Goal: Information Seeking & Learning: Learn about a topic

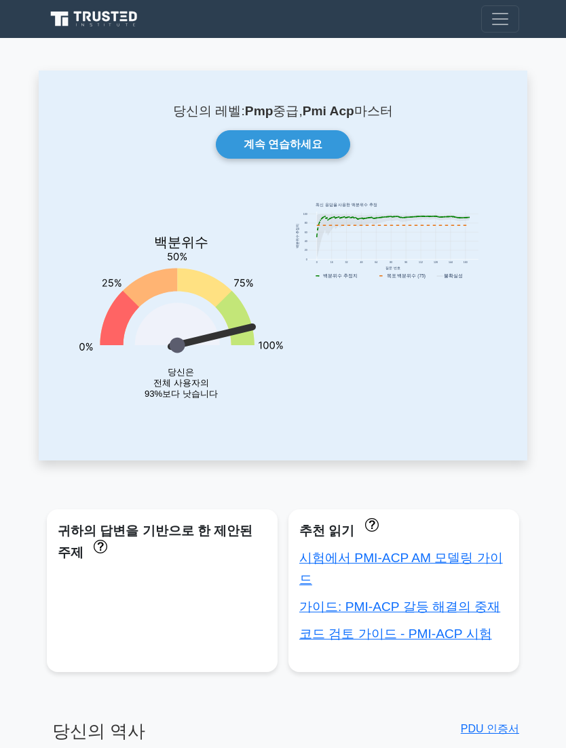
click at [296, 142] on link "계속 연습하세요" at bounding box center [283, 144] width 134 height 28
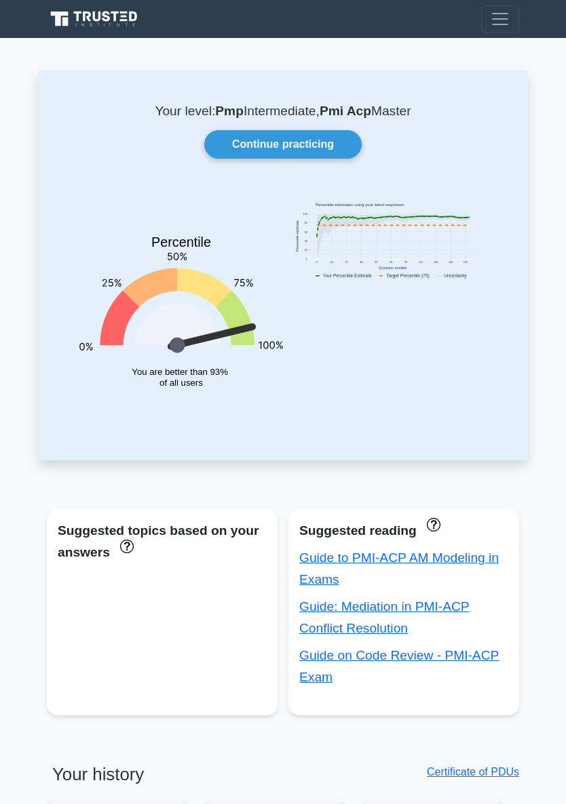
click at [284, 146] on link "Continue practicing" at bounding box center [282, 144] width 157 height 28
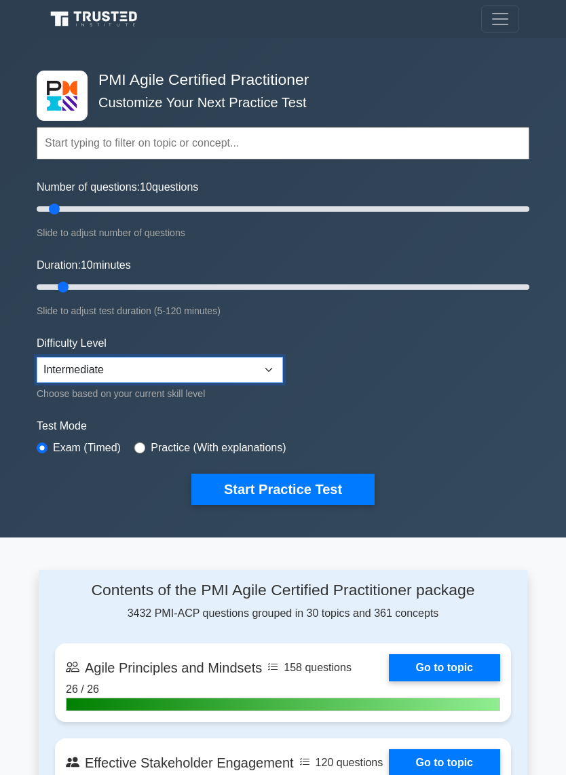
click at [275, 372] on select "Beginner Intermediate Expert" at bounding box center [160, 370] width 246 height 26
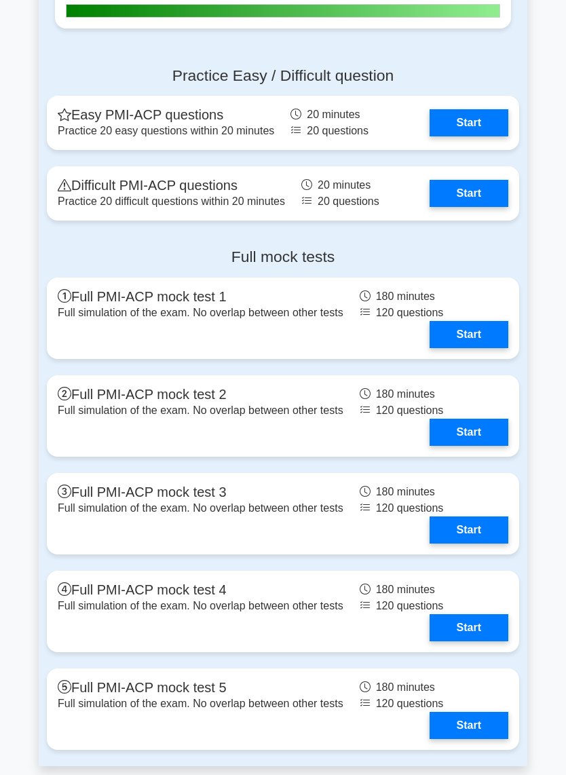
scroll to position [3464, 0]
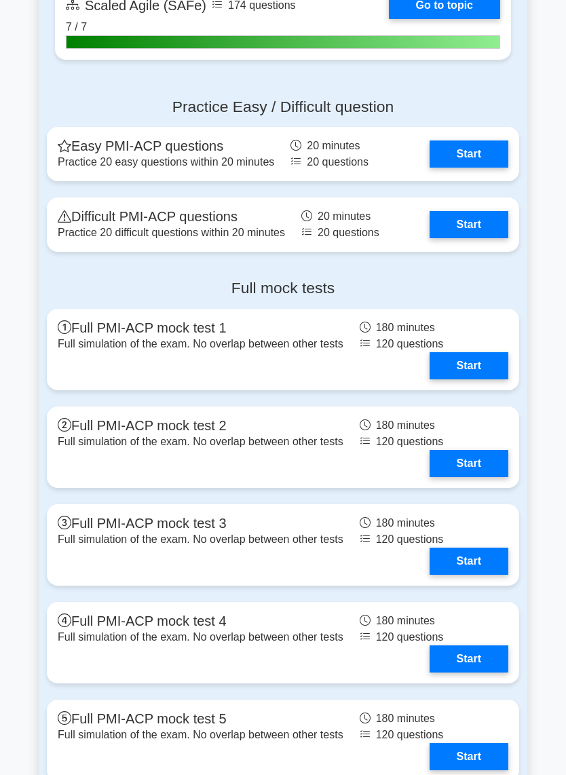
click at [474, 238] on link "Start" at bounding box center [468, 224] width 79 height 27
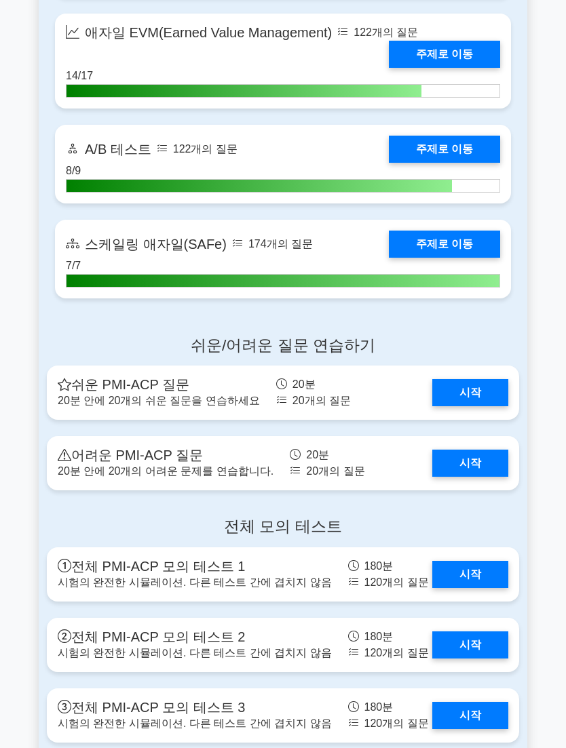
scroll to position [3194, 0]
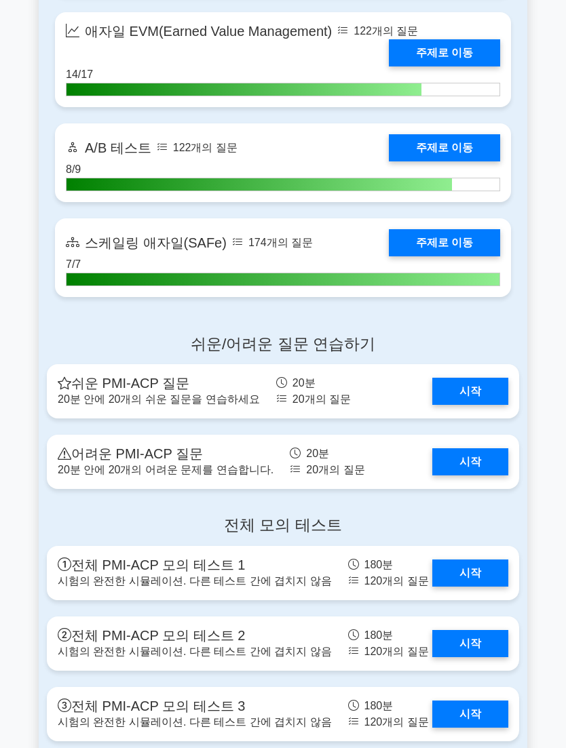
click at [482, 461] on link "시작" at bounding box center [470, 461] width 76 height 27
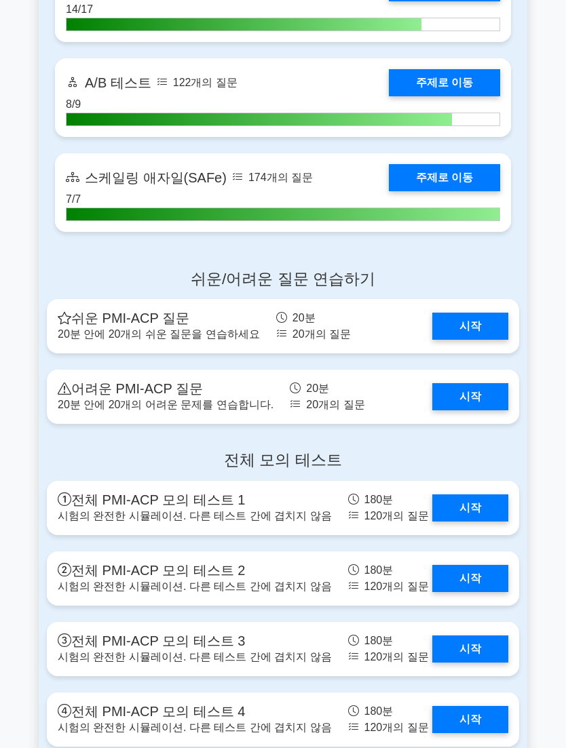
scroll to position [3263, 0]
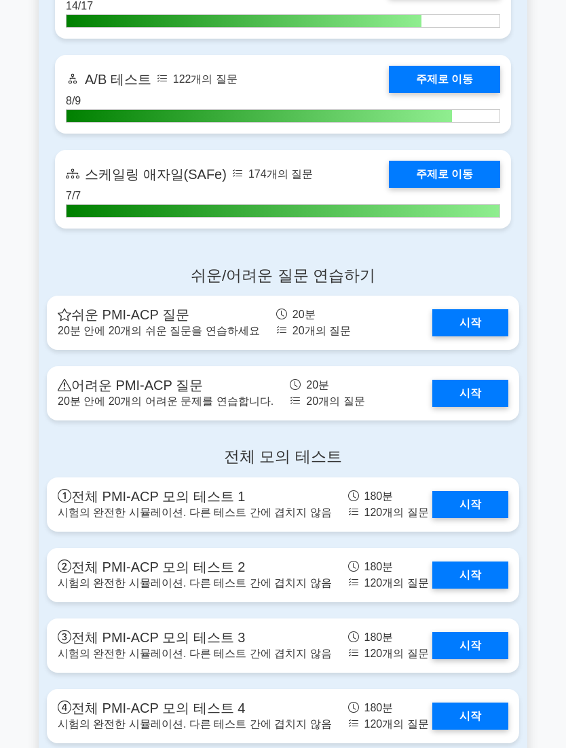
click at [474, 499] on link "시작" at bounding box center [470, 504] width 76 height 27
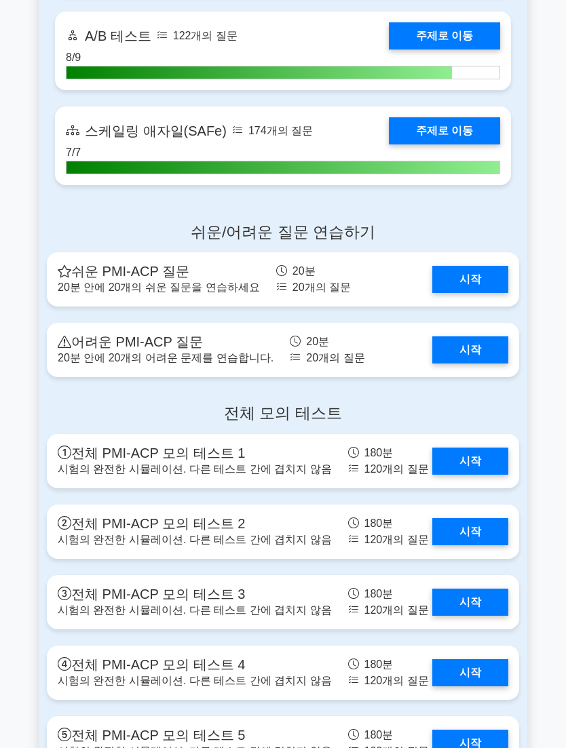
click at [479, 458] on link "시작" at bounding box center [470, 461] width 76 height 27
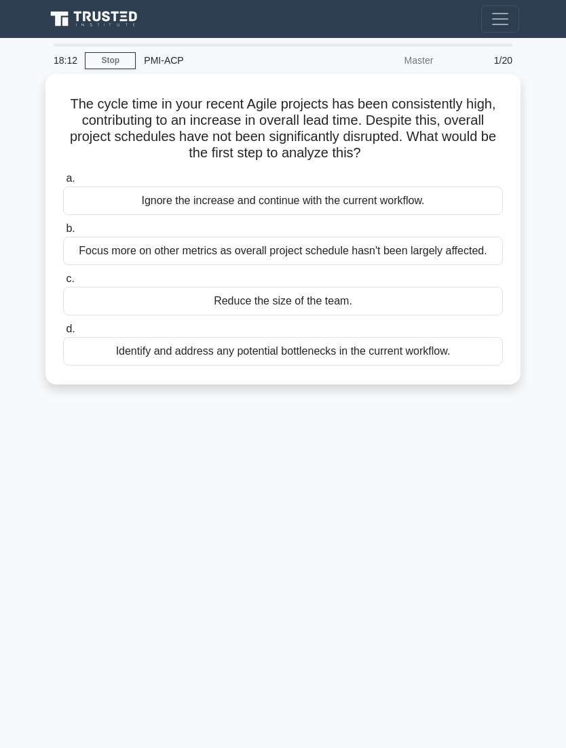
click at [456, 454] on div "18:12 Stop PMI-ACP Master 1/20 The cycle time in your recent Agile projects has…" at bounding box center [283, 382] width 488 height 678
click at [500, 18] on span "Toggle navigation" at bounding box center [500, 19] width 20 height 20
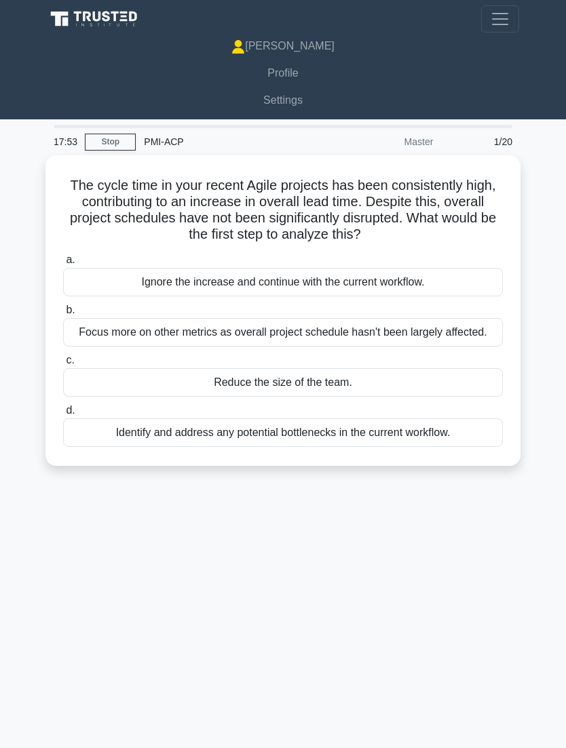
click at [496, 19] on span "Toggle navigation" at bounding box center [500, 19] width 20 height 20
